Goal: Check status: Check status

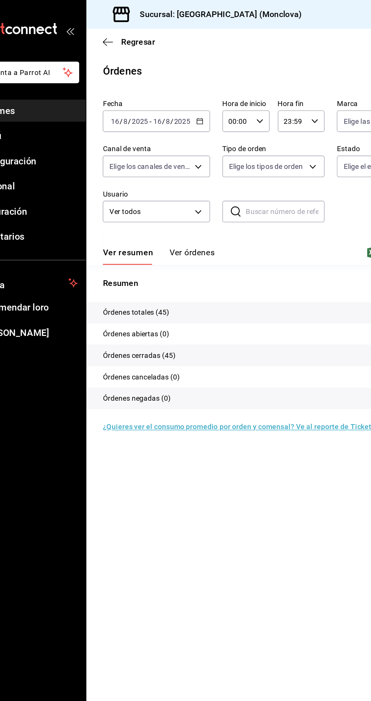
click at [177, 83] on div "[DATE] [DATE] - [DATE] [DATE]" at bounding box center [150, 89] width 79 height 16
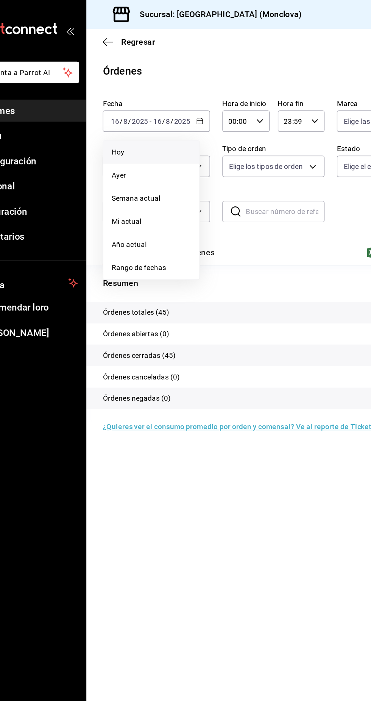
click at [157, 113] on span "Hoy" at bounding box center [146, 112] width 59 height 8
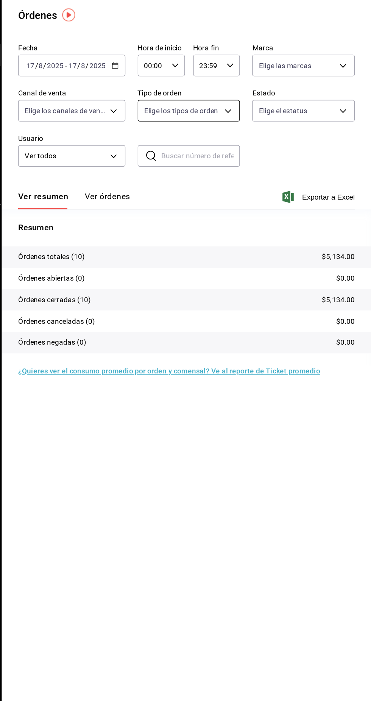
click at [259, 124] on body "Pregunta a Parrot AI Informes Menú Configuración Personal Facturación Inventari…" at bounding box center [185, 350] width 371 height 701
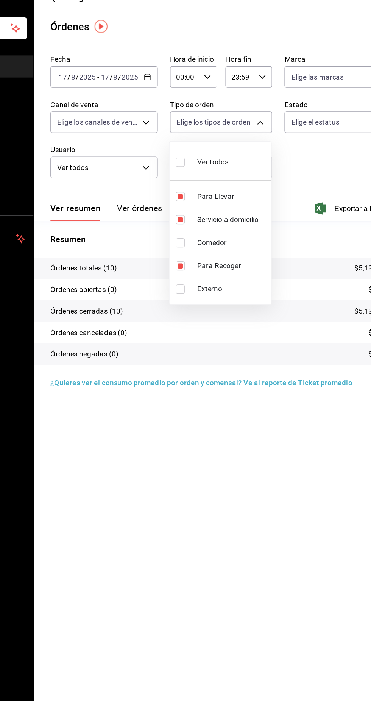
click at [235, 385] on div at bounding box center [185, 350] width 371 height 701
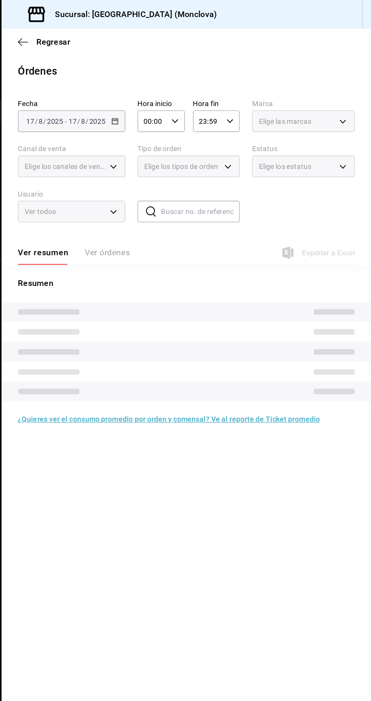
type input "85228e7a-0cc9-4b4d-8f4d-d065e8915bde,3a3dfd45-f2a6-443b-9b6e-2023d6b699b8,8682c…"
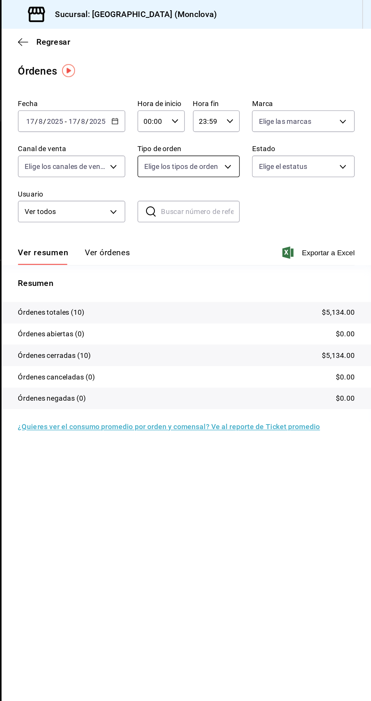
click at [266, 117] on body "Pregunta a Parrot AI Informes Menú Configuración Personal Facturación Inventari…" at bounding box center [185, 350] width 371 height 701
